Goal: Find specific page/section: Find specific page/section

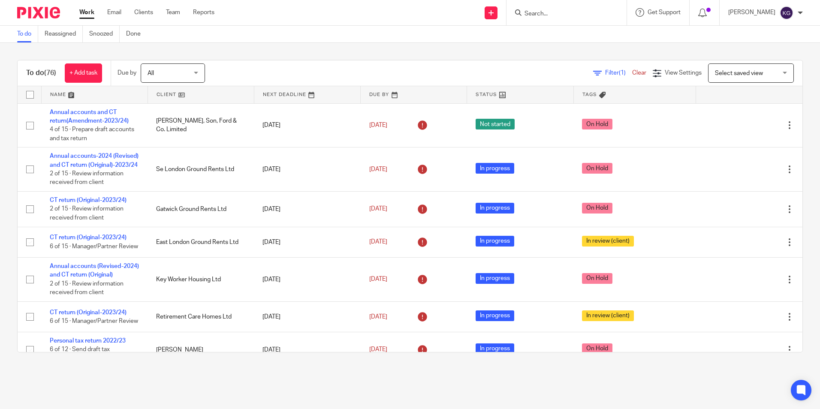
click at [559, 15] on input "Search" at bounding box center [562, 14] width 77 height 8
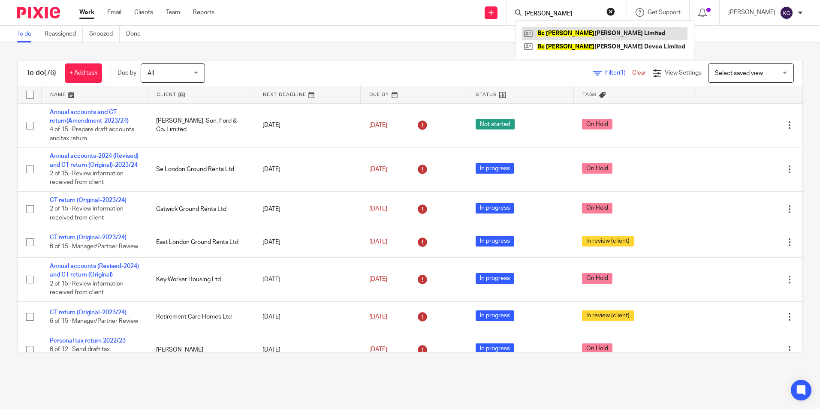
type input "[PERSON_NAME]"
click at [571, 31] on link at bounding box center [605, 33] width 166 height 13
